Goal: Task Accomplishment & Management: Use online tool/utility

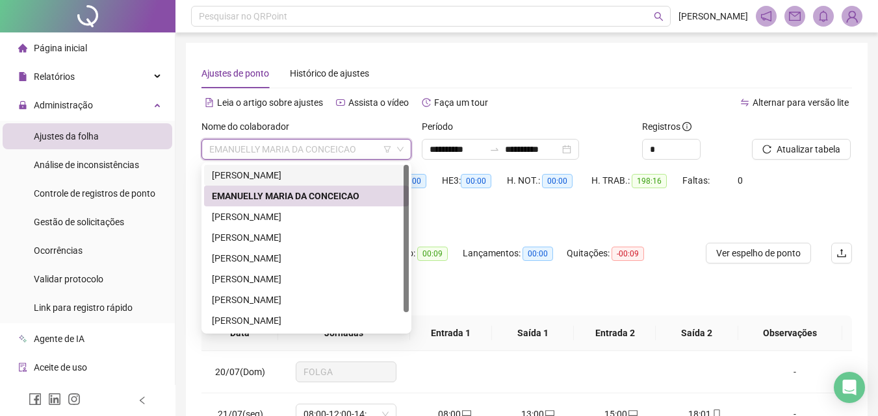
click at [287, 173] on div "[PERSON_NAME]" at bounding box center [306, 175] width 189 height 14
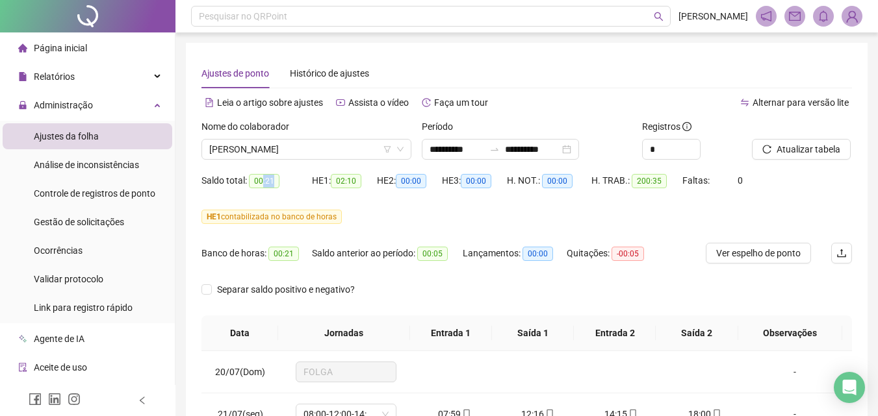
drag, startPoint x: 272, startPoint y: 181, endPoint x: 263, endPoint y: 180, distance: 9.1
click at [263, 180] on span "00:21" at bounding box center [264, 181] width 31 height 14
click at [402, 209] on div "HE 1 contabilizada no banco de horas" at bounding box center [526, 217] width 650 height 21
click at [301, 151] on span "[PERSON_NAME]" at bounding box center [306, 149] width 194 height 19
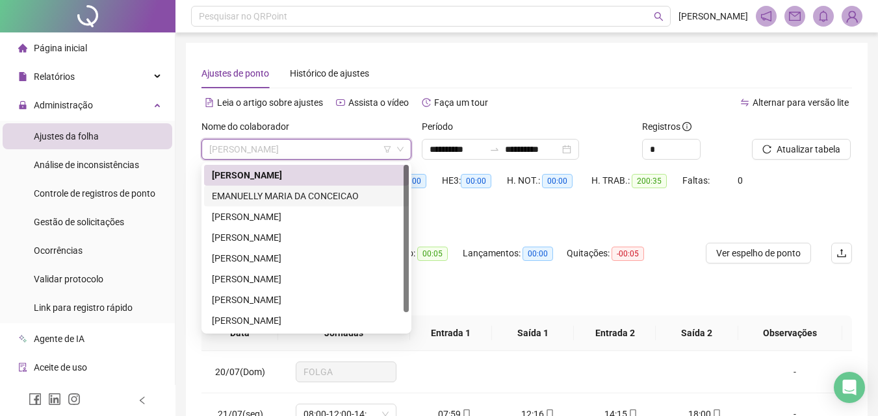
click at [296, 192] on div "EMANUELLY MARIA DA CONCEICAO" at bounding box center [306, 196] width 189 height 14
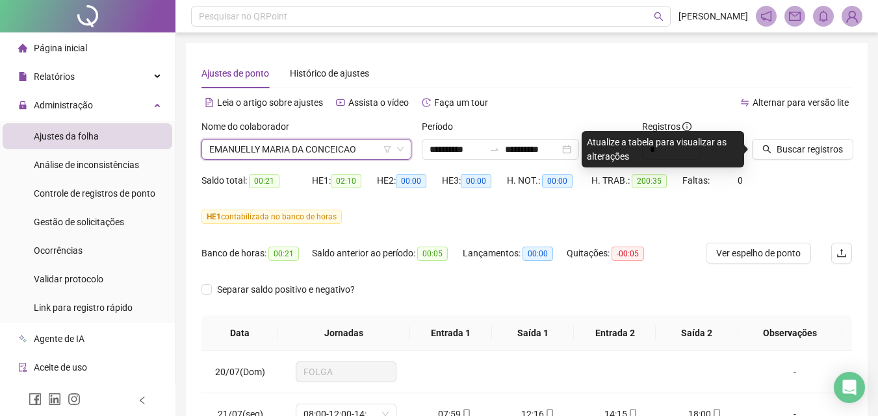
click at [270, 151] on span "EMANUELLY MARIA DA CONCEICAO" at bounding box center [306, 149] width 194 height 19
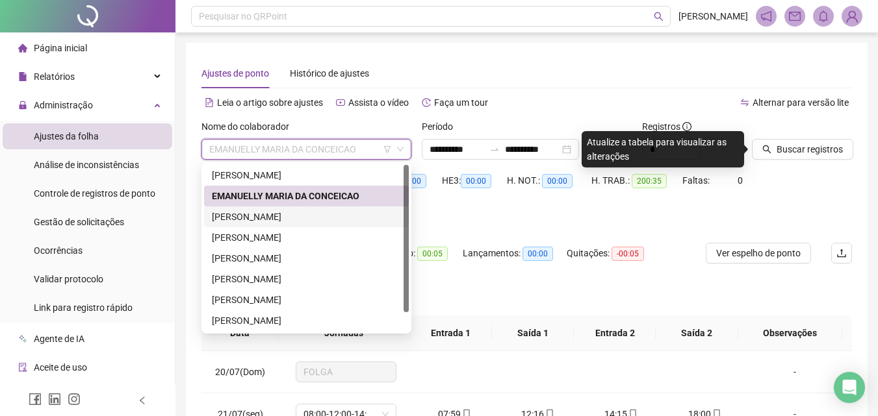
drag, startPoint x: 274, startPoint y: 210, endPoint x: 709, endPoint y: 178, distance: 436.5
click at [274, 211] on div "[PERSON_NAME]" at bounding box center [306, 217] width 189 height 14
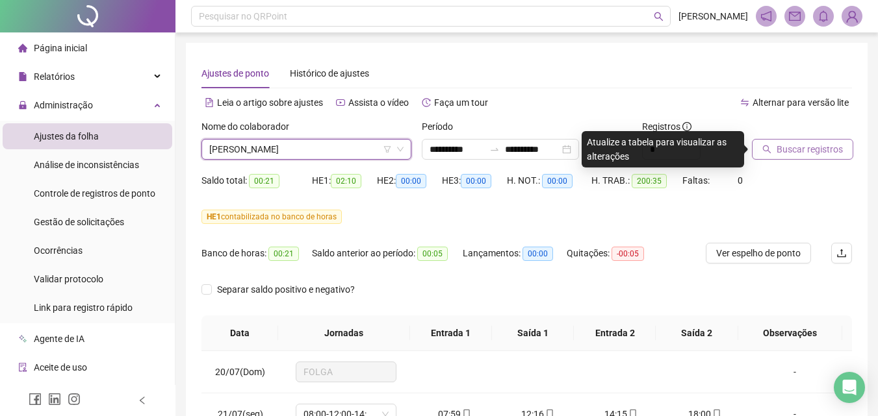
click at [769, 146] on icon "search" at bounding box center [766, 149] width 9 height 9
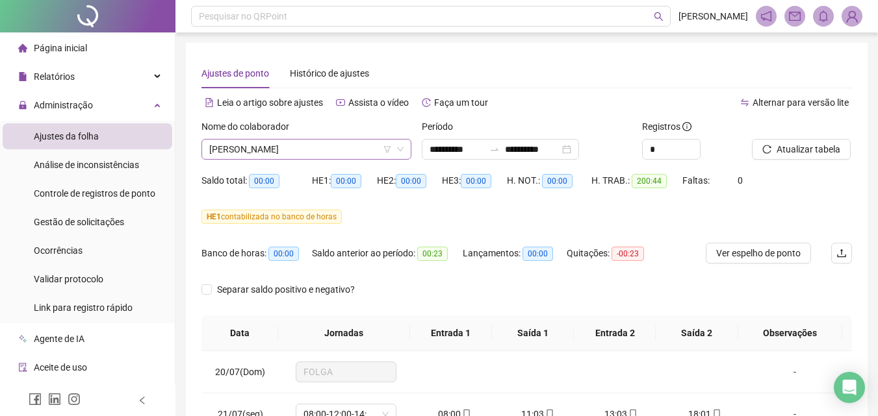
click at [294, 149] on span "[PERSON_NAME]" at bounding box center [306, 149] width 194 height 19
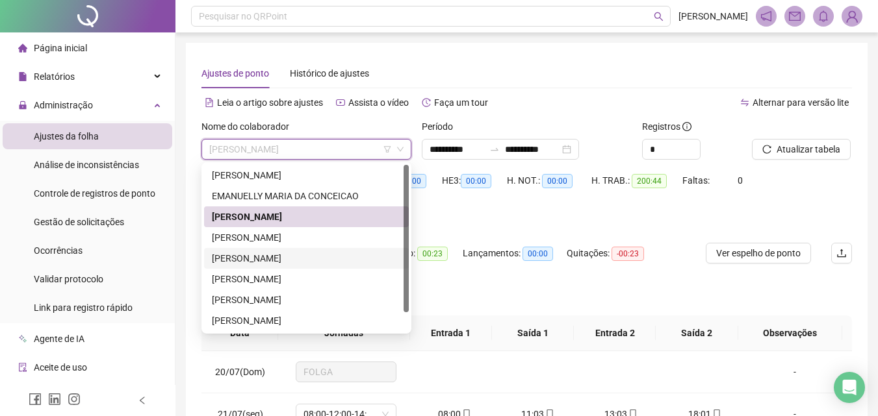
click at [235, 256] on div "[PERSON_NAME]" at bounding box center [306, 258] width 189 height 14
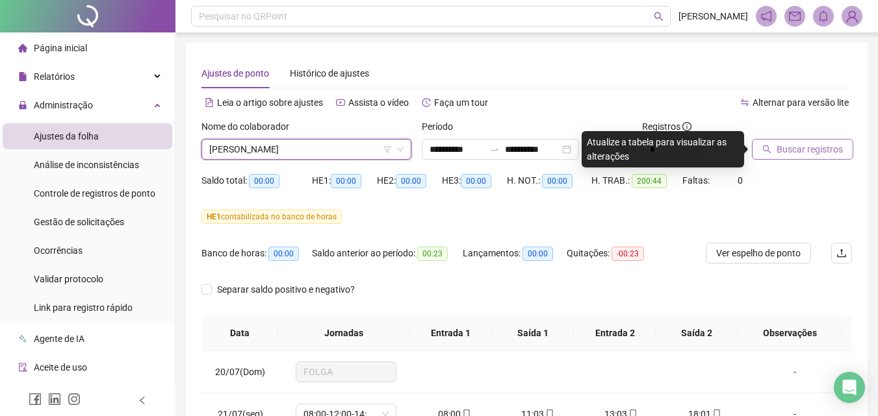
click at [791, 151] on span "Buscar registros" at bounding box center [809, 149] width 66 height 14
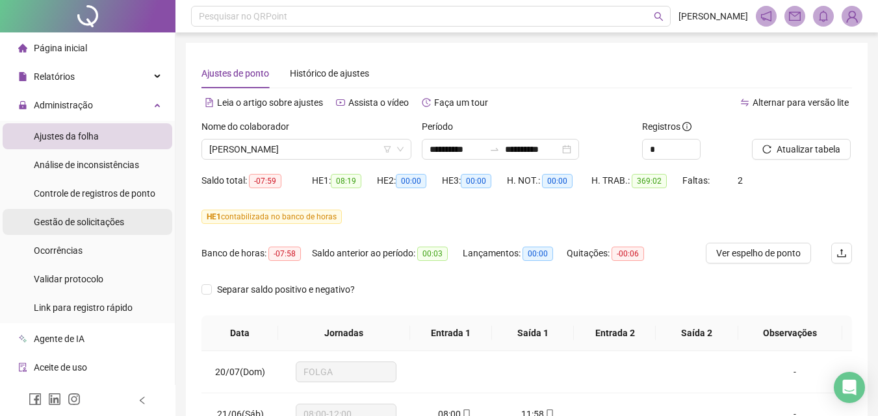
click at [84, 227] on span "Gestão de solicitações" at bounding box center [79, 222] width 90 height 10
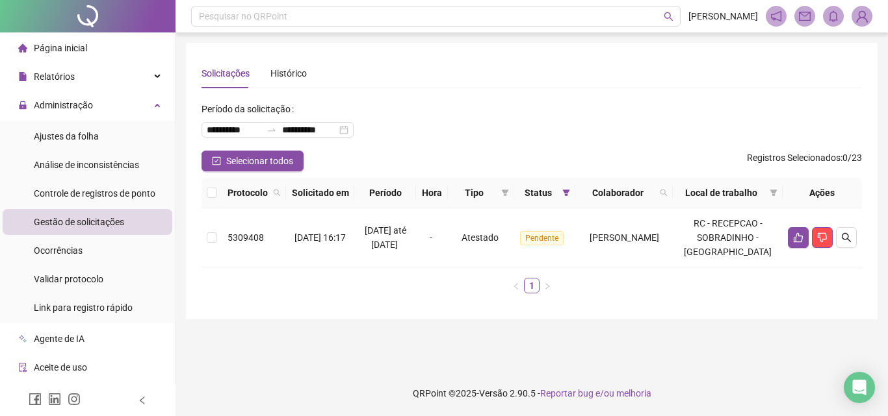
click at [504, 121] on div "**********" at bounding box center [531, 125] width 660 height 52
drag, startPoint x: 409, startPoint y: 266, endPoint x: 361, endPoint y: 237, distance: 56.8
click at [361, 237] on div "[DATE] até [DATE]" at bounding box center [384, 238] width 51 height 29
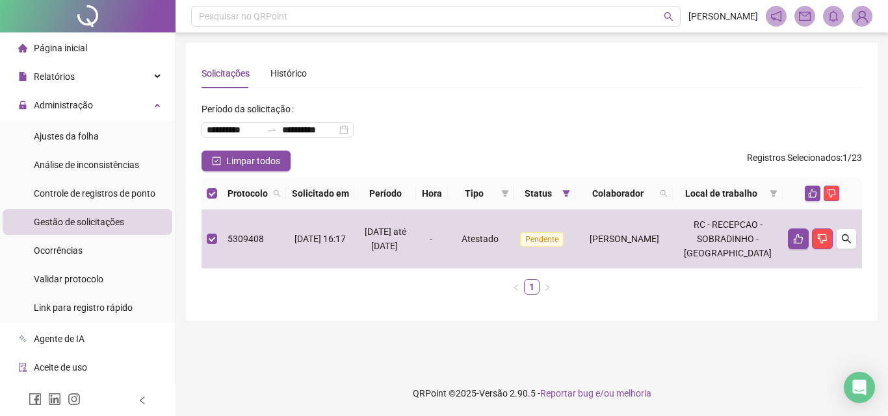
click at [411, 305] on div "Protocolo Solicitado em Período Hora Tipo Status Colaborador Local de trabalho …" at bounding box center [531, 241] width 660 height 127
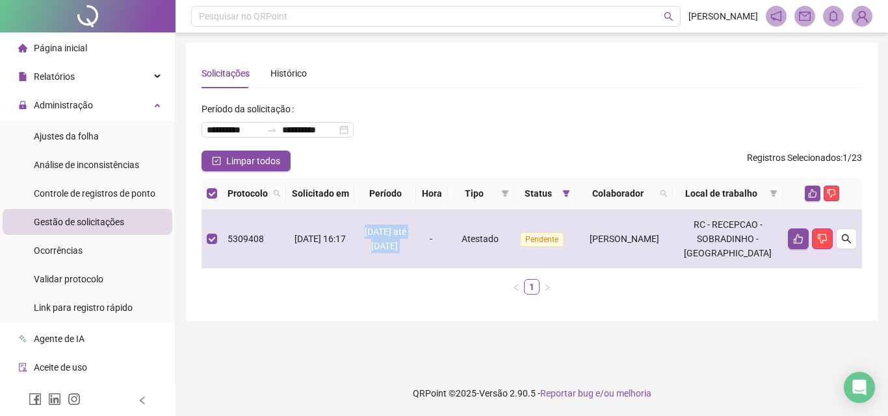
drag, startPoint x: 365, startPoint y: 236, endPoint x: 413, endPoint y: 260, distance: 53.8
click at [411, 253] on div "[DATE] até [DATE]" at bounding box center [384, 239] width 51 height 29
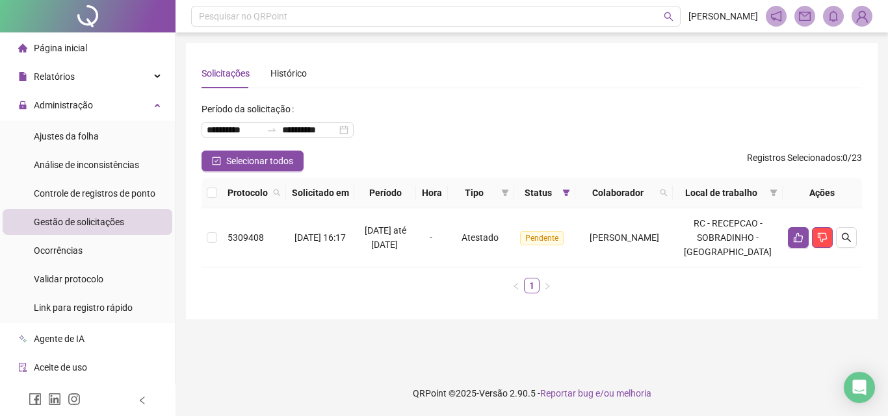
click at [594, 287] on div "Protocolo Solicitado em Período Hora Tipo Status Colaborador Local de trabalho …" at bounding box center [531, 236] width 660 height 116
drag, startPoint x: 365, startPoint y: 239, endPoint x: 393, endPoint y: 240, distance: 28.6
click at [393, 240] on span "[DATE] até [DATE]" at bounding box center [386, 237] width 42 height 25
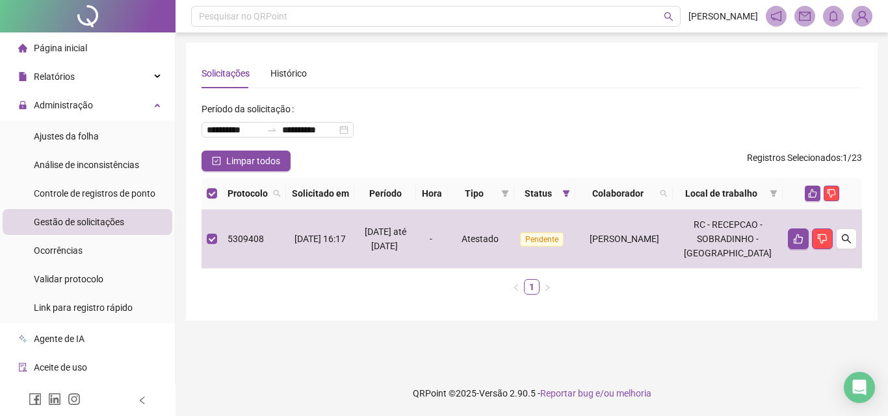
click at [450, 320] on div "**********" at bounding box center [531, 182] width 691 height 278
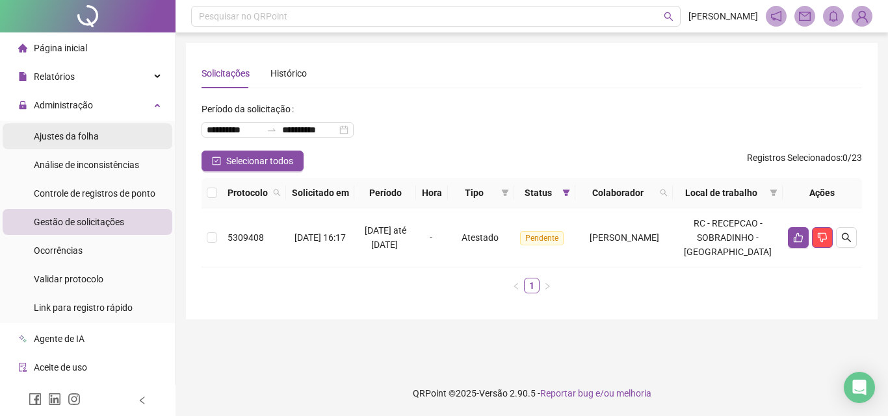
click at [90, 140] on span "Ajustes da folha" at bounding box center [66, 136] width 65 height 10
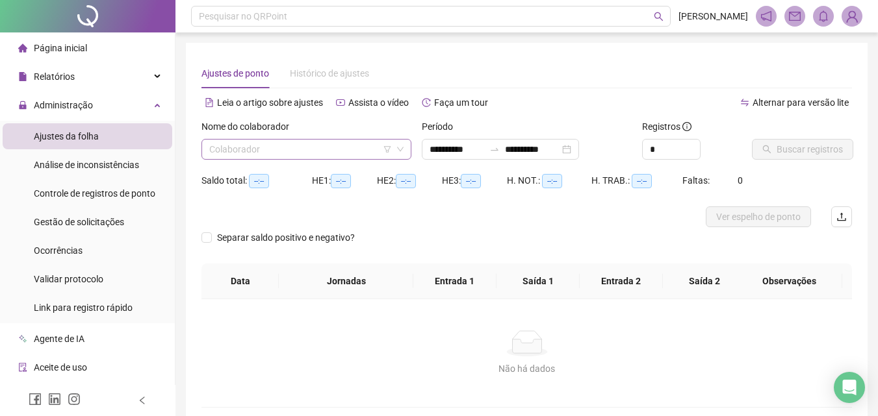
click at [291, 147] on input "search" at bounding box center [300, 149] width 183 height 19
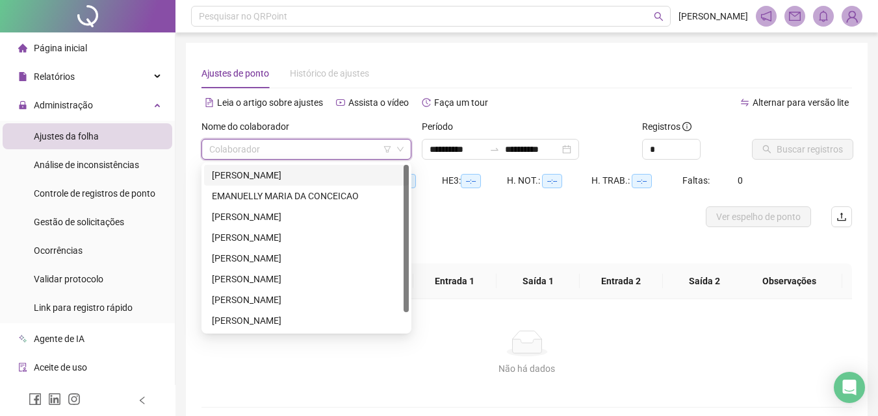
type input "**********"
click at [268, 279] on div "[PERSON_NAME]" at bounding box center [306, 279] width 189 height 14
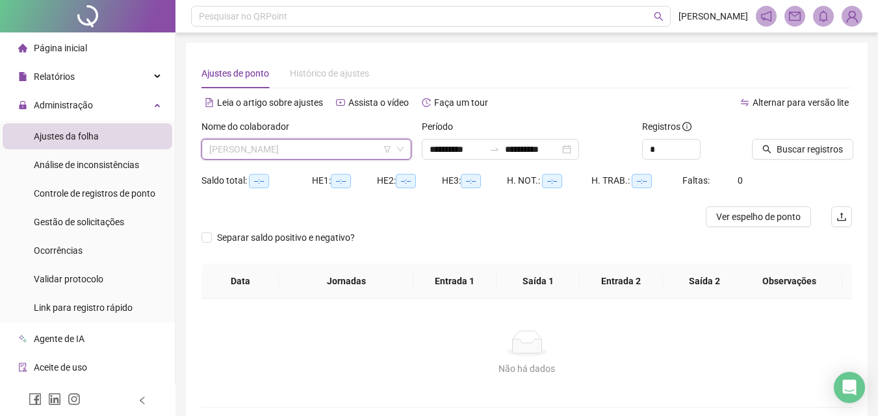
click at [393, 146] on span "[PERSON_NAME]" at bounding box center [306, 149] width 194 height 19
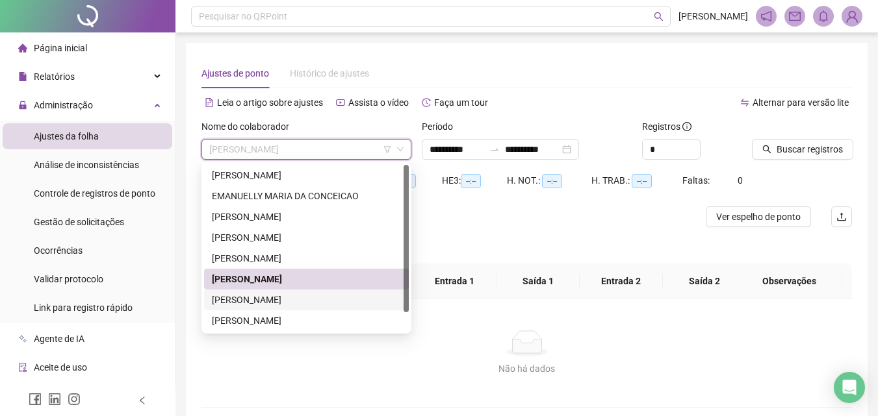
click at [275, 300] on div "[PERSON_NAME]" at bounding box center [306, 300] width 189 height 14
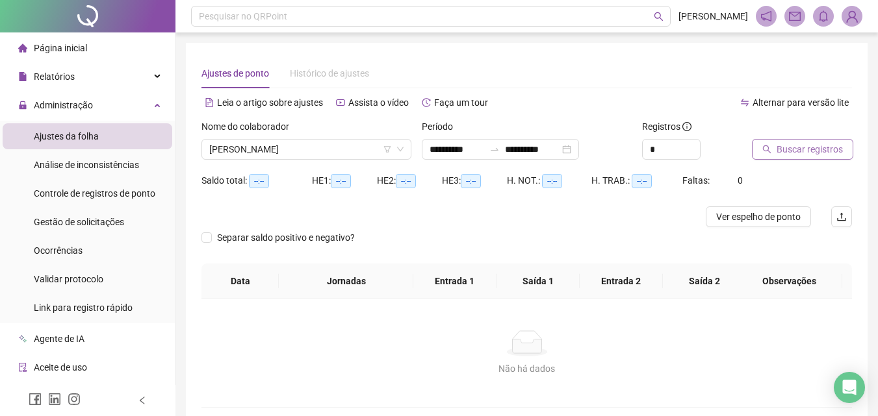
click at [771, 147] on icon "search" at bounding box center [766, 149] width 9 height 9
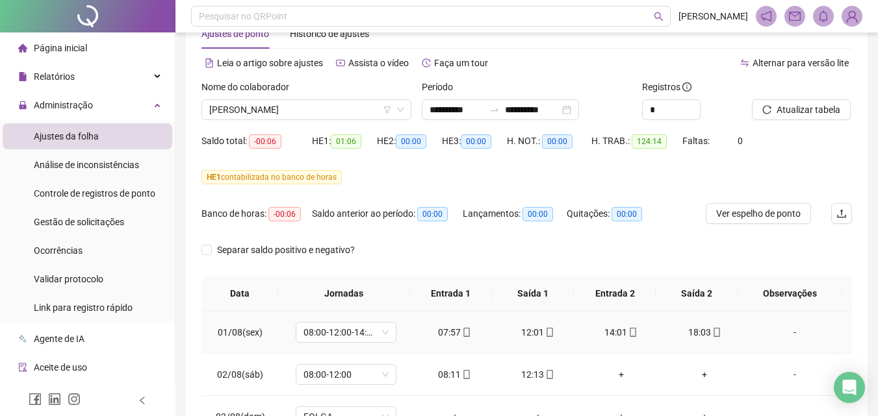
scroll to position [24, 0]
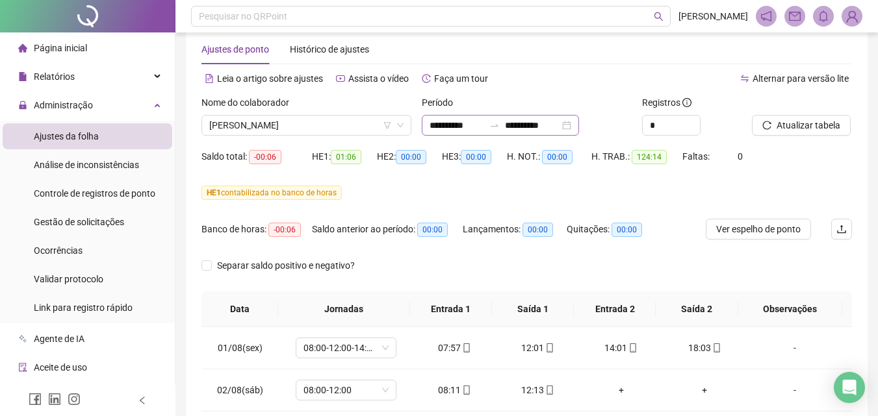
click at [470, 117] on div "**********" at bounding box center [500, 125] width 157 height 21
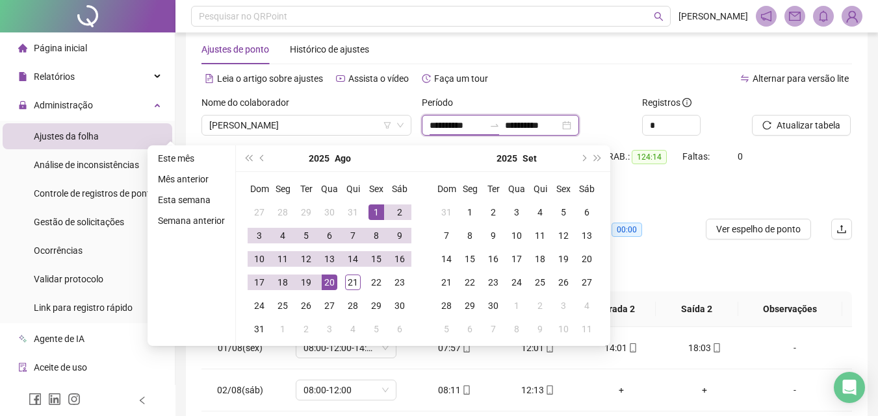
click at [472, 127] on input "**********" at bounding box center [456, 125] width 55 height 14
click at [257, 159] on button "prev-year" at bounding box center [262, 159] width 14 height 26
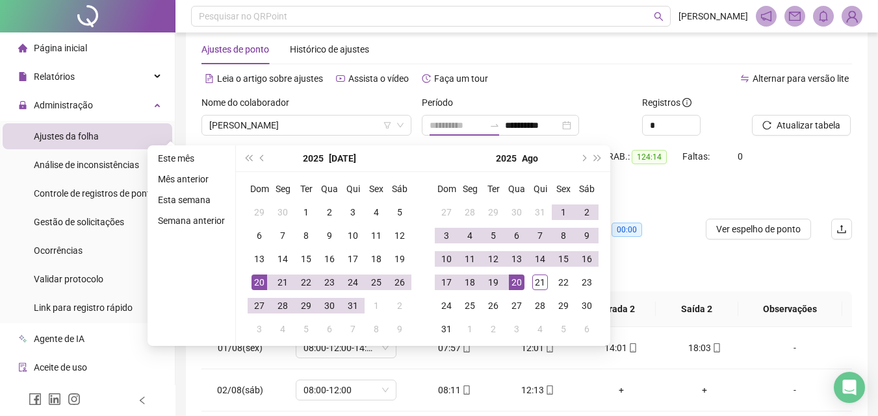
type input "**********"
click at [266, 284] on td "20" at bounding box center [259, 282] width 23 height 23
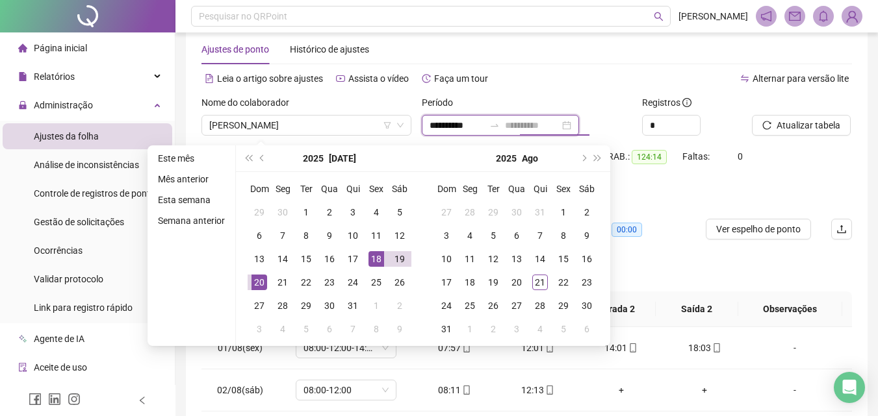
type input "**********"
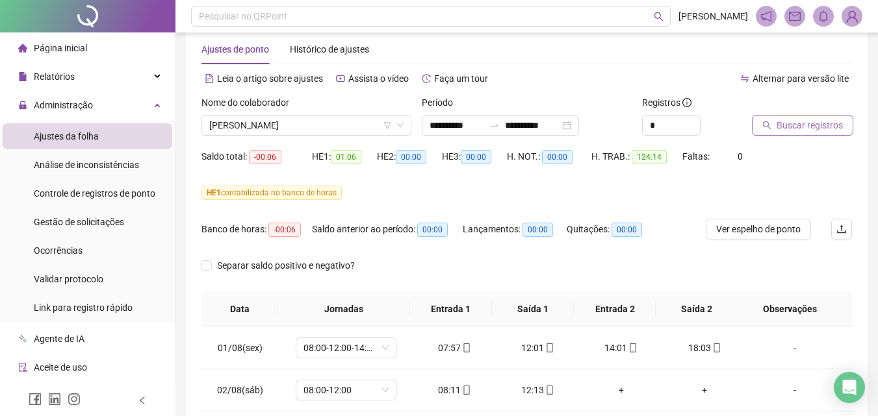
click at [823, 128] on span "Buscar registros" at bounding box center [809, 125] width 66 height 14
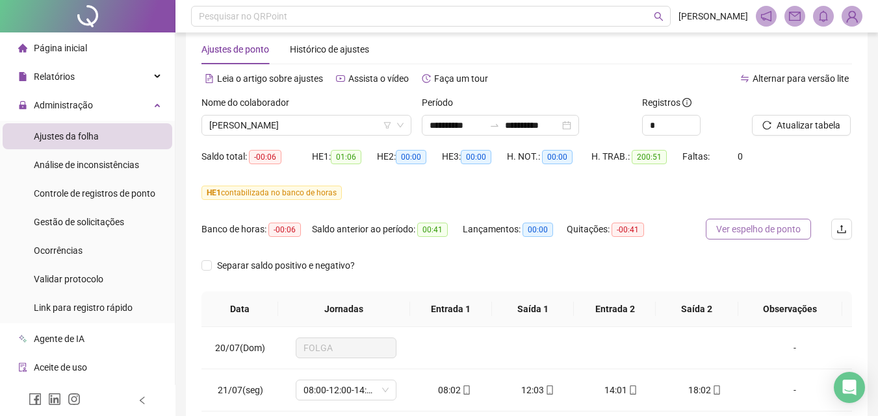
click at [766, 226] on span "Ver espelho de ponto" at bounding box center [758, 229] width 84 height 14
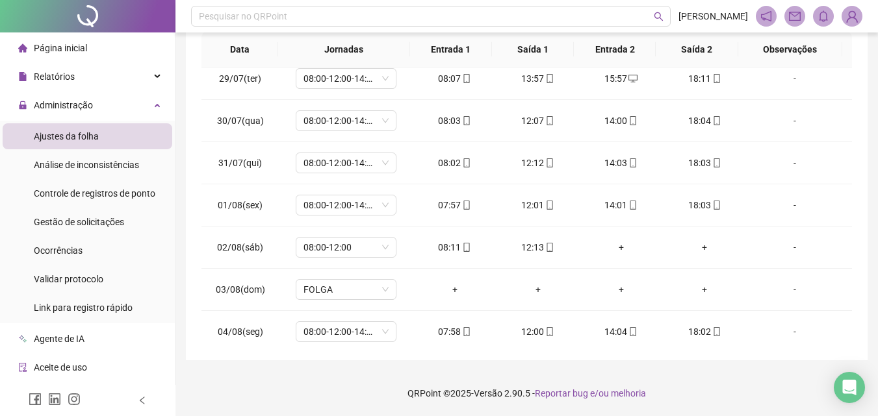
scroll to position [650, 0]
